Goal: Book appointment/travel/reservation

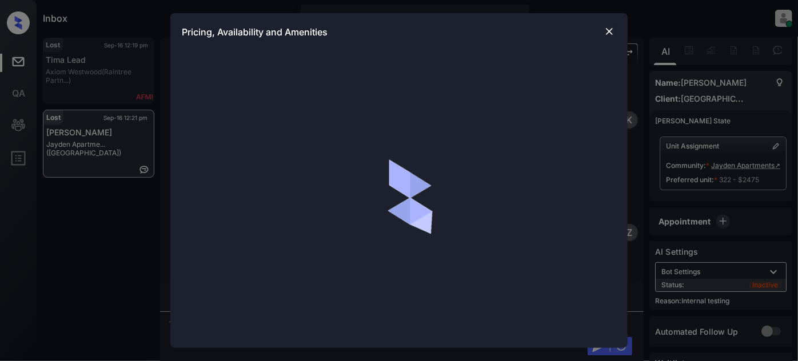
scroll to position [6567, 0]
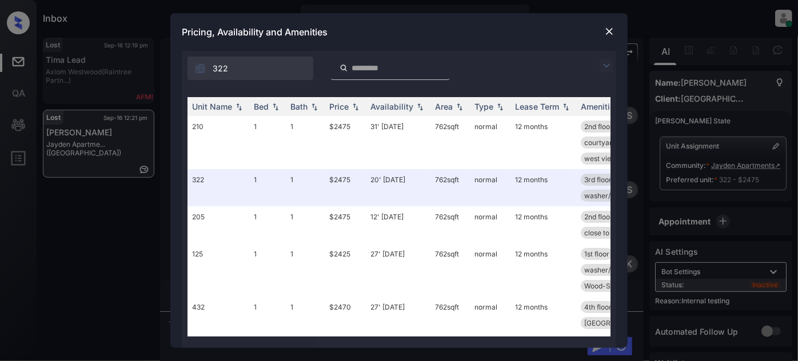
click at [608, 38] on div at bounding box center [609, 32] width 14 height 14
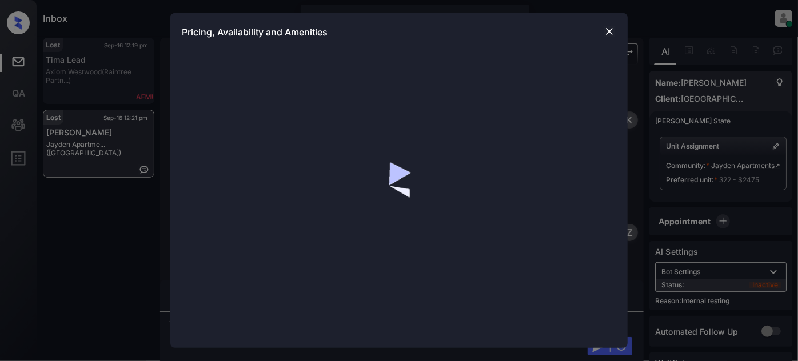
scroll to position [6359, 0]
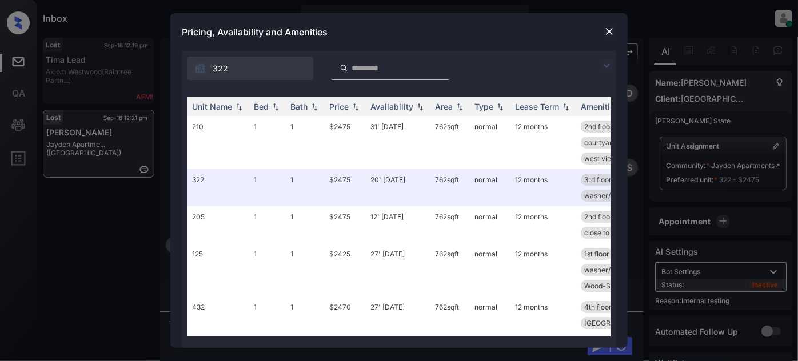
click at [606, 61] on img at bounding box center [607, 66] width 14 height 14
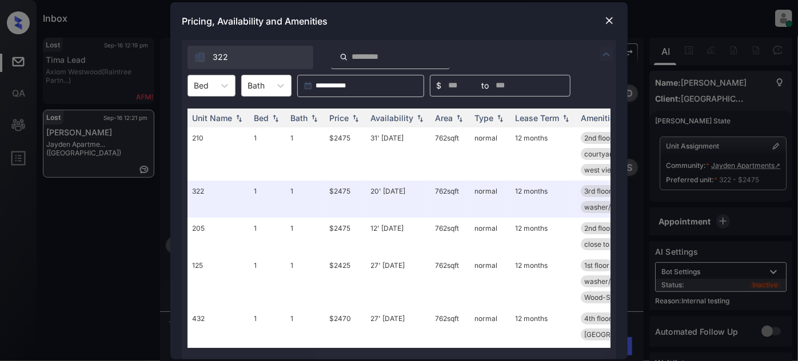
click at [210, 91] on div "Bed" at bounding box center [201, 85] width 26 height 17
type input "*"
click at [210, 112] on div "1" at bounding box center [211, 113] width 48 height 21
type input "*"
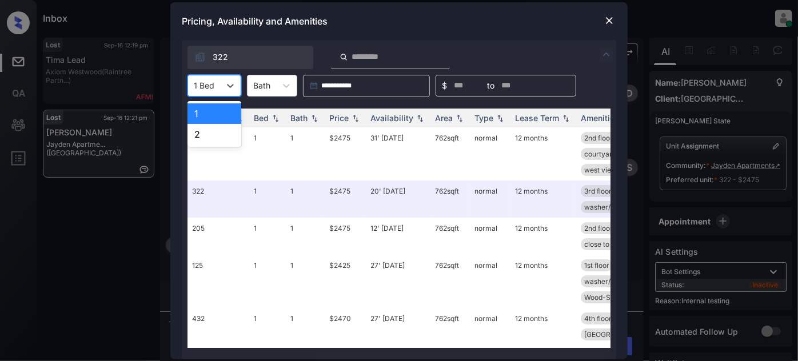
type input "*"
click at [529, 51] on div "322" at bounding box center [399, 54] width 434 height 29
click at [353, 122] on div "Price" at bounding box center [345, 118] width 32 height 10
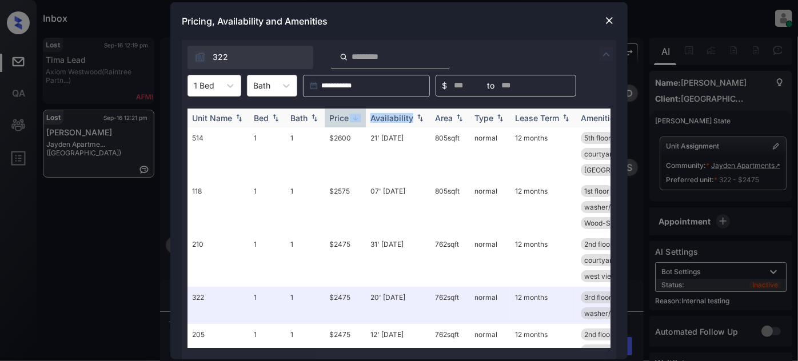
click at [353, 122] on div "Price" at bounding box center [345, 118] width 32 height 10
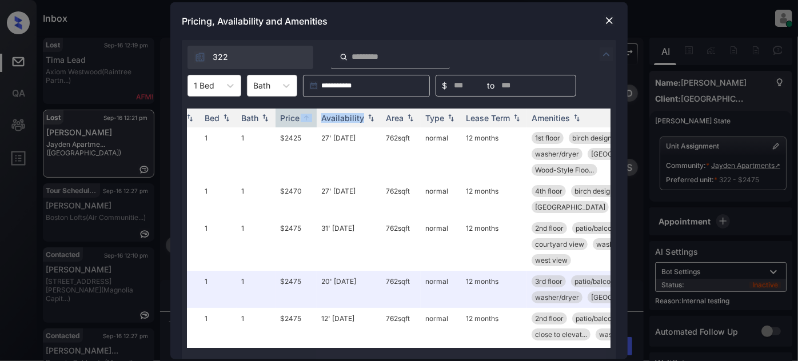
scroll to position [0, 49]
click at [610, 19] on img at bounding box center [609, 20] width 11 height 11
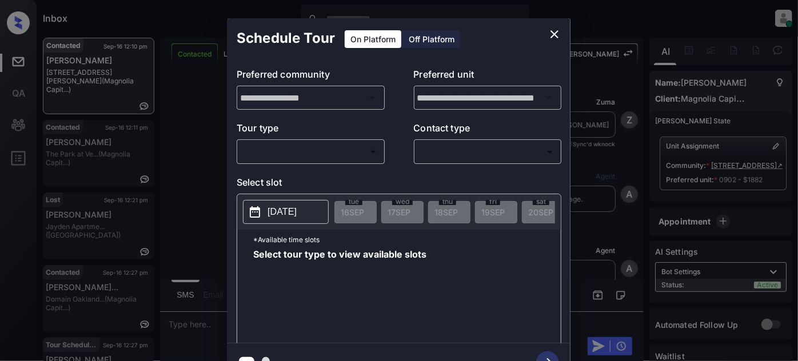
scroll to position [468, 0]
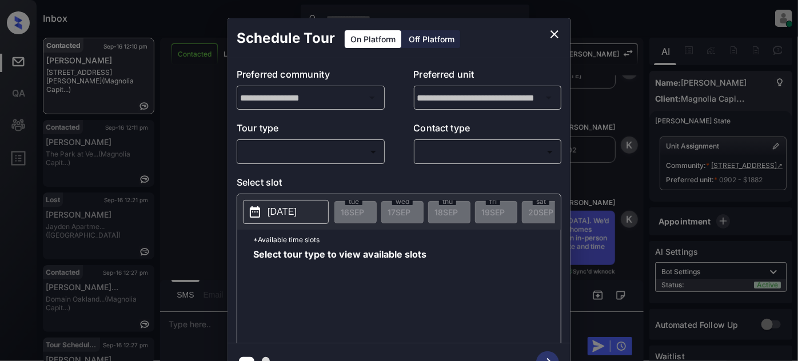
click at [306, 153] on body "Inbox Juan Carlos Manantan Online Set yourself offline Set yourself on break Pr…" at bounding box center [399, 180] width 798 height 361
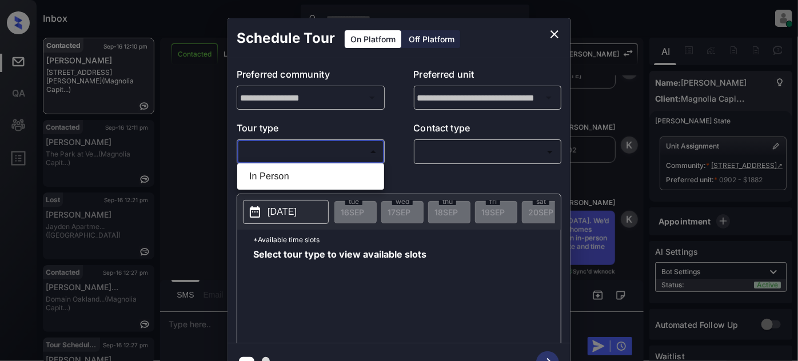
click at [280, 172] on li "In Person" at bounding box center [310, 176] width 141 height 21
type input "********"
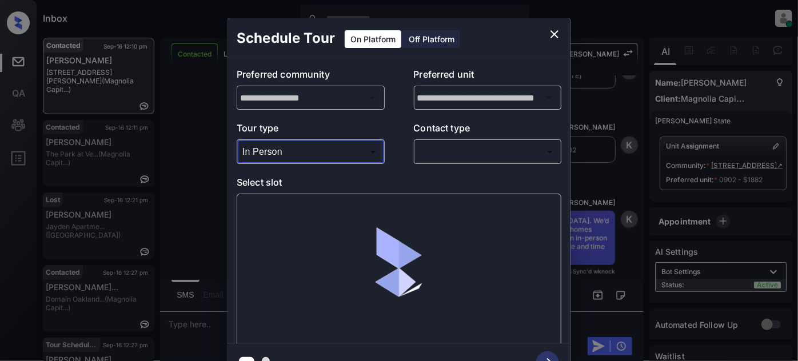
click at [425, 145] on body "Inbox Juan Carlos Manantan Online Set yourself offline Set yourself on break Pr…" at bounding box center [399, 180] width 798 height 361
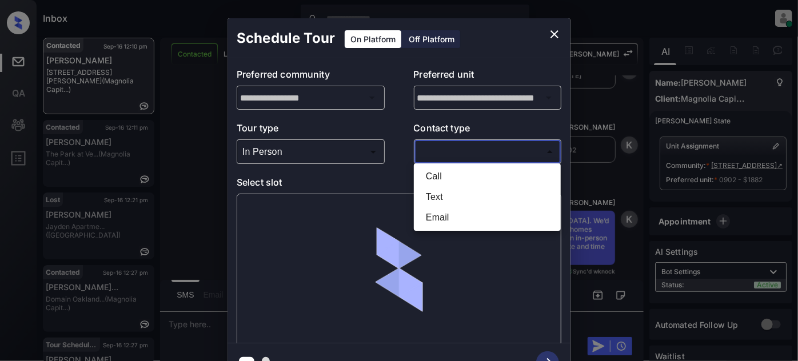
click at [431, 196] on li "Text" at bounding box center [487, 197] width 141 height 21
type input "****"
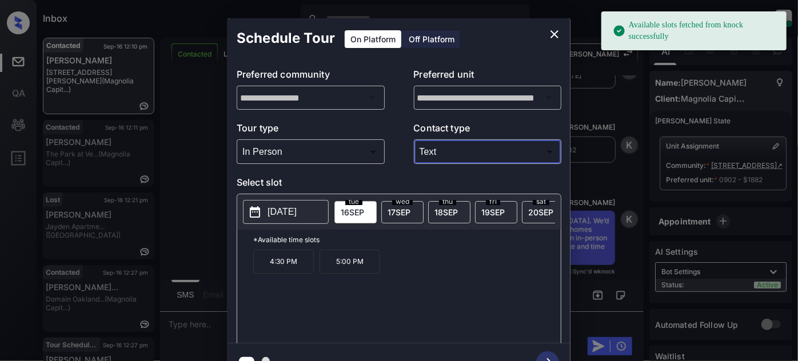
click at [286, 212] on p "2025-09-16" at bounding box center [282, 212] width 29 height 14
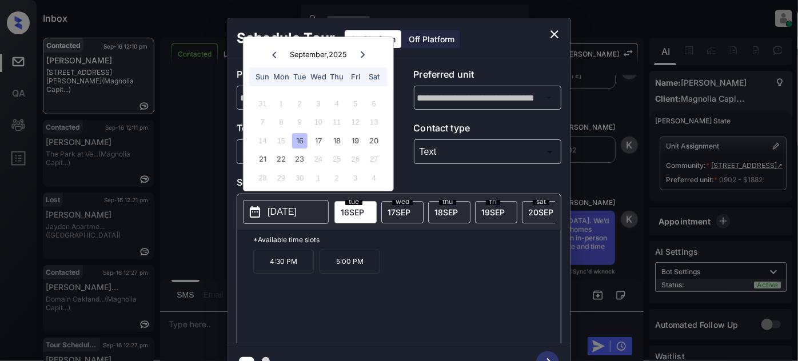
click at [362, 54] on icon at bounding box center [362, 54] width 7 height 7
click at [273, 55] on icon at bounding box center [274, 54] width 4 height 6
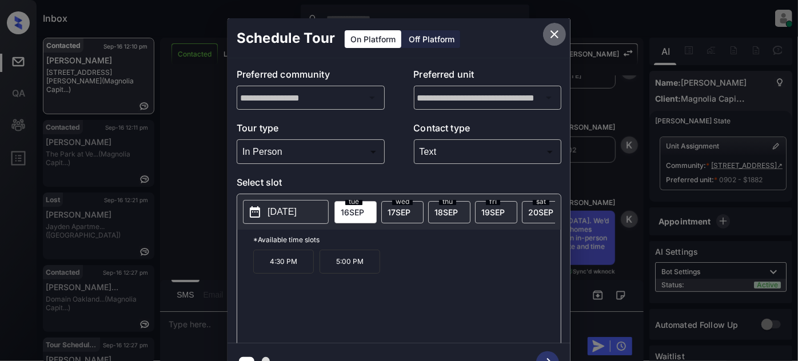
click at [553, 34] on icon "close" at bounding box center [555, 34] width 14 height 14
